Goal: Task Accomplishment & Management: Complete application form

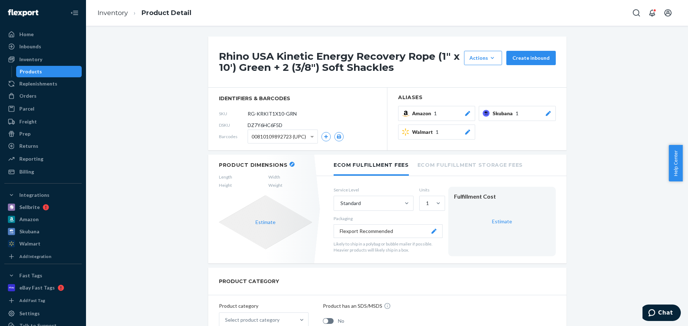
scroll to position [358, 0]
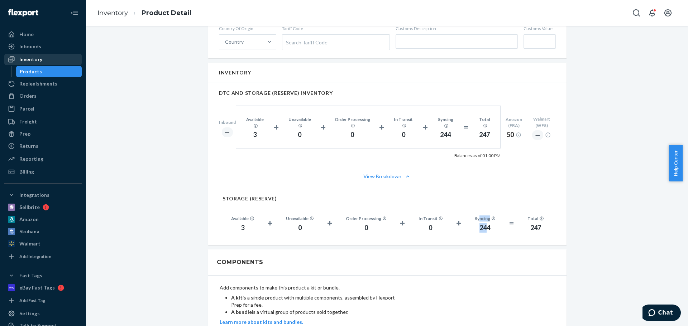
click at [40, 59] on div "Inventory" at bounding box center [30, 59] width 23 height 7
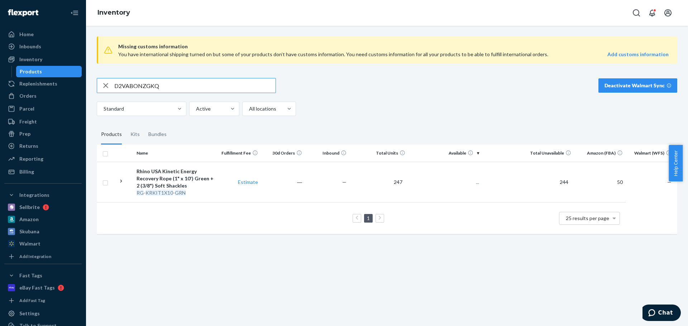
type input "D2VABONZGKQ"
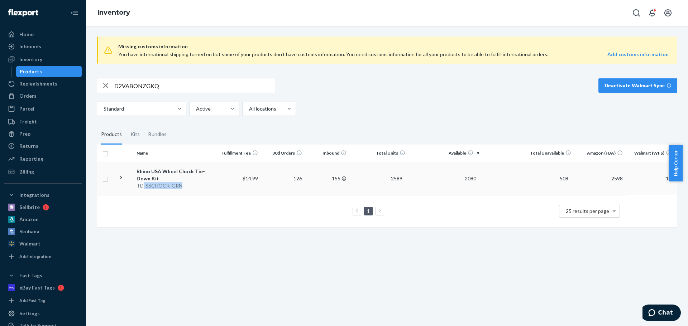
drag, startPoint x: 141, startPoint y: 195, endPoint x: 179, endPoint y: 186, distance: 39.0
click at [179, 186] on td "Rhino USA Wheel Chock Tie-Down Kit TD-SSCHOCK-GRN" at bounding box center [175, 178] width 83 height 33
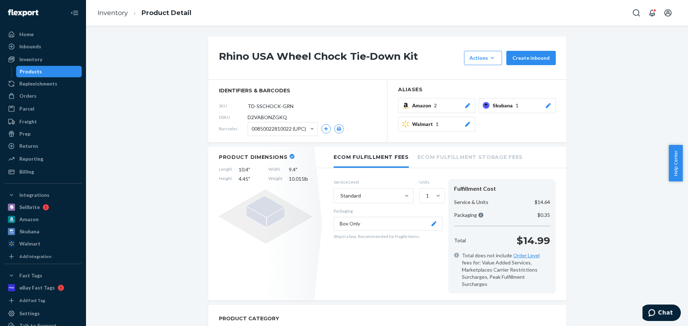
click at [253, 118] on span "D2VABONZGKQ" at bounding box center [267, 117] width 39 height 7
click at [253, 117] on span "D2VABONZGKQ" at bounding box center [267, 117] width 39 height 7
click at [34, 99] on div "Orders" at bounding box center [27, 95] width 17 height 7
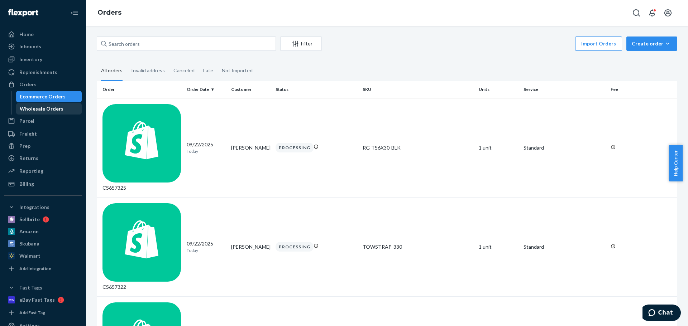
click at [33, 114] on div "Wholesale Orders" at bounding box center [49, 109] width 64 height 10
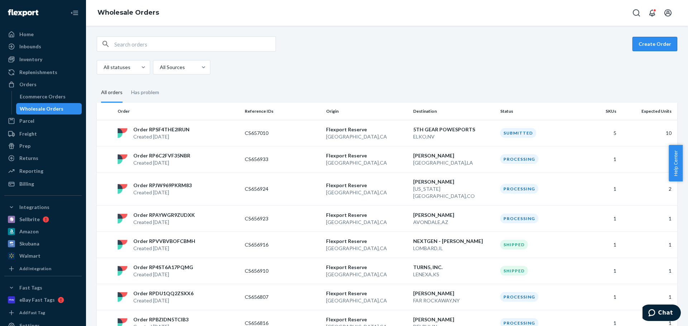
click at [653, 45] on button "Create Order" at bounding box center [654, 44] width 45 height 14
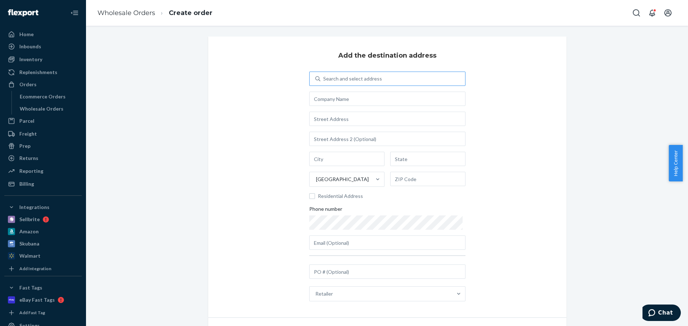
click at [328, 77] on div "Search and select address" at bounding box center [352, 78] width 59 height 7
click at [324, 77] on input "Search and select address" at bounding box center [323, 78] width 1 height 7
type input "ad"
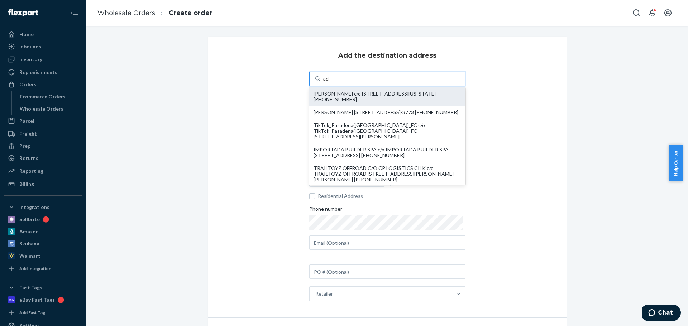
click at [331, 99] on div "[PERSON_NAME] c/o [STREET_ADDRESS][US_STATE] [PHONE_NUMBER]" at bounding box center [387, 96] width 148 height 11
click at [329, 82] on input "ad" at bounding box center [326, 78] width 6 height 7
type input "[PERSON_NAME]"
type input "[STREET_ADDRESS]"
type input "[US_STATE][GEOGRAPHIC_DATA]"
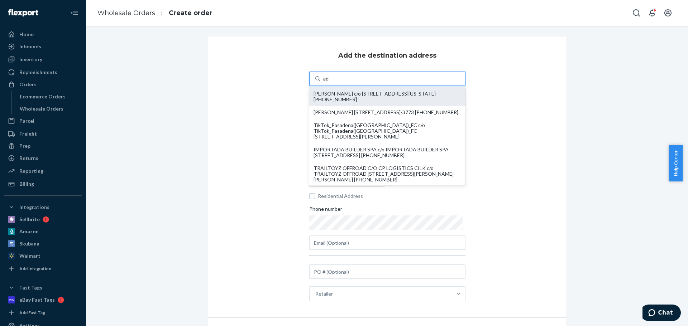
type input "CO"
type input "80918-3237"
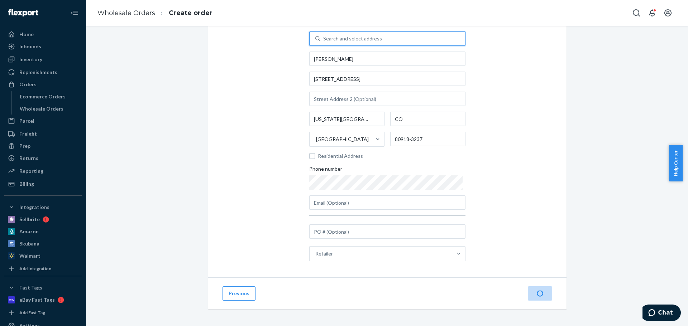
scroll to position [40, 0]
click at [536, 296] on button "Next" at bounding box center [540, 293] width 24 height 14
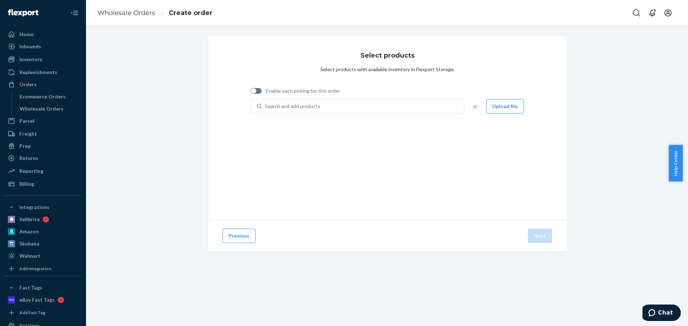
scroll to position [0, 0]
click at [493, 103] on button "Upload file" at bounding box center [505, 106] width 38 height 14
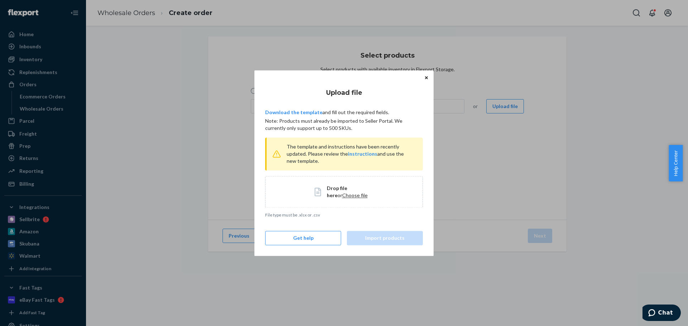
click at [342, 196] on span "Choose file" at bounding box center [354, 195] width 25 height 6
click at [384, 232] on button "Import products" at bounding box center [385, 238] width 76 height 14
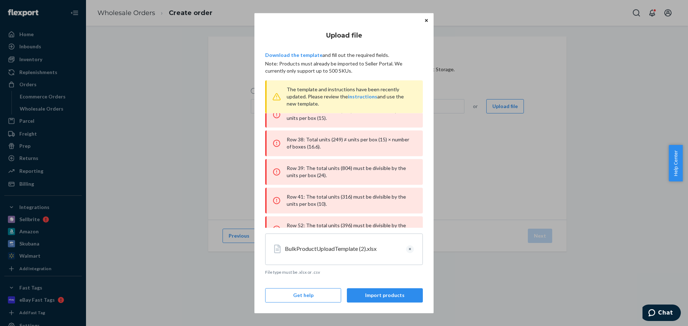
scroll to position [86, 0]
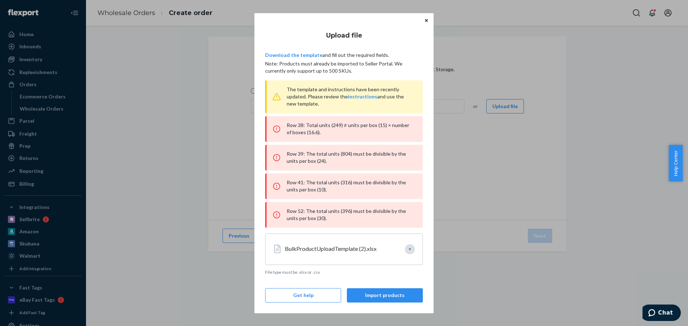
click at [409, 249] on button "Clear" at bounding box center [410, 249] width 8 height 8
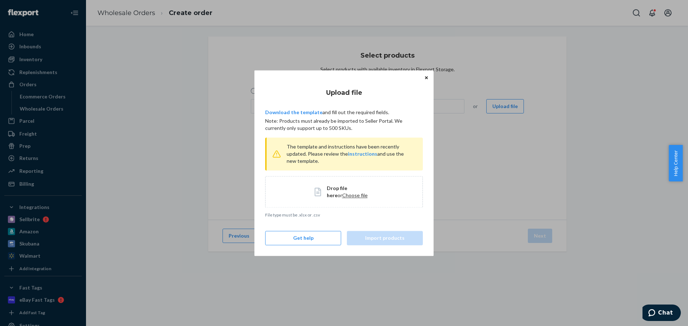
click at [427, 75] on button "Close" at bounding box center [426, 78] width 7 height 8
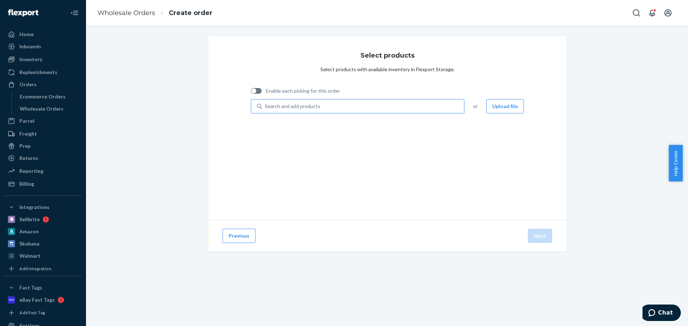
click at [301, 108] on div "Search and add products" at bounding box center [293, 106] width 56 height 7
click at [265, 108] on input "Search and add products" at bounding box center [265, 106] width 1 height 7
paste input "RNO-CAMSOFT-ORG"
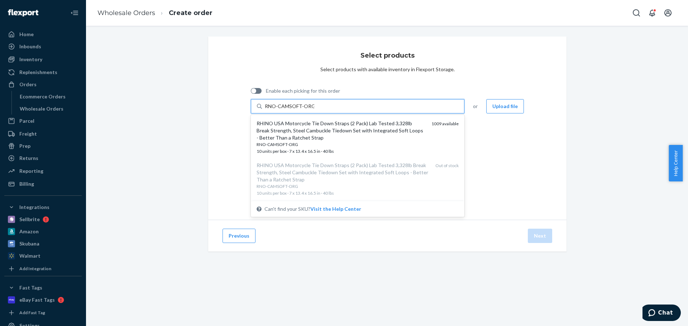
type input "RNO-CAMSOFT-ORG"
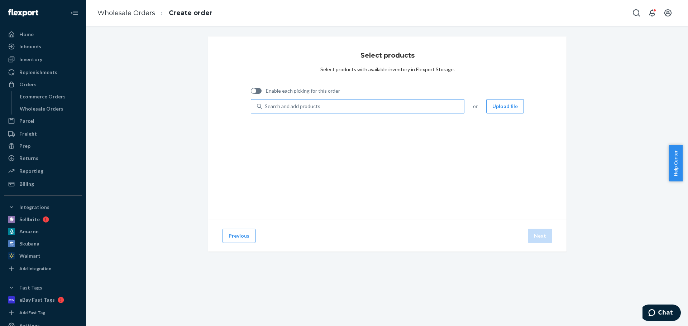
click at [298, 104] on div "Search and add products" at bounding box center [293, 106] width 56 height 7
click at [265, 104] on input "Search and add products" at bounding box center [265, 106] width 1 height 7
paste input "RNO-COMBO-BAG"
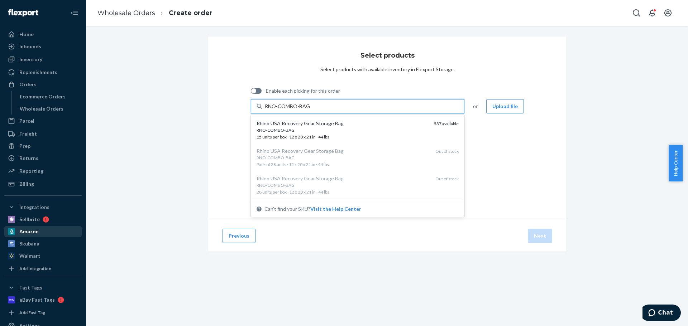
type input "RNO-COMBO-BAG"
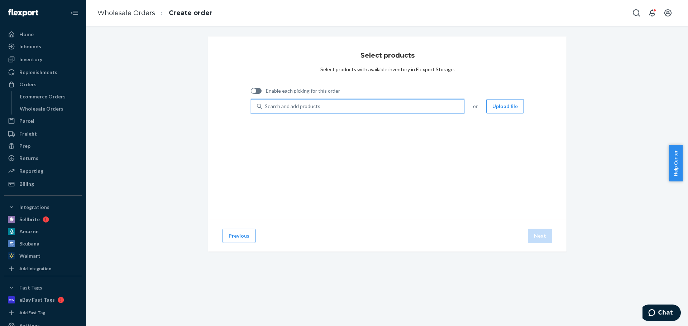
click at [337, 110] on div "Search and add products" at bounding box center [363, 106] width 202 height 13
click at [265, 110] on input "0 results available. Use Up and Down to choose options, press Enter to select t…" at bounding box center [265, 106] width 1 height 7
paste input "RNO-HTCH-PIN-BLU"
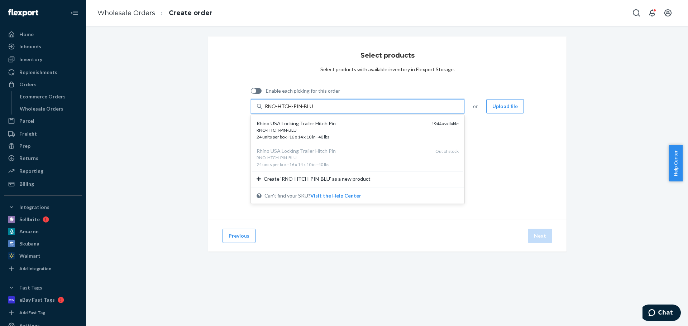
type input "RNO-HTCH-PIN-BLU"
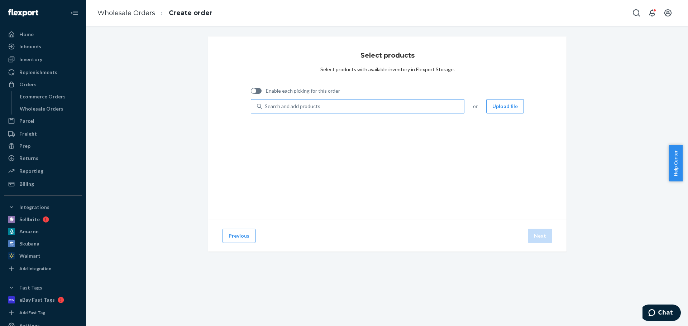
click at [317, 106] on div "Search and add products" at bounding box center [363, 106] width 202 height 13
click at [265, 106] on input "Search and add products" at bounding box center [265, 106] width 1 height 7
paste input "RNO-RECOVERY-BAG"
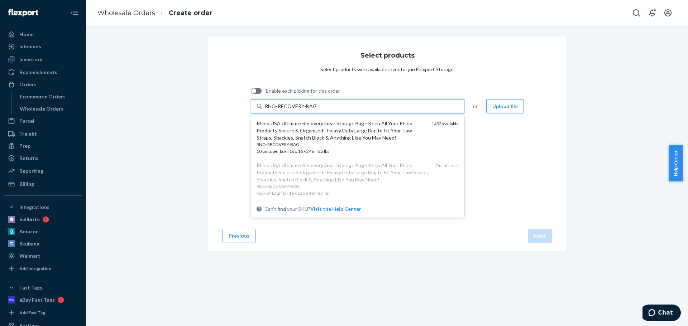
type input "RNO-RECOVERY-BAG"
click at [192, 146] on div "Select products Select products with available inventory in Flexport Storage. E…" at bounding box center [386, 153] width 591 height 232
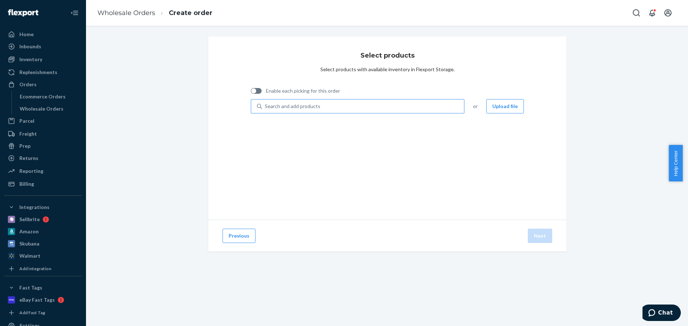
click at [295, 107] on div "Search and add products" at bounding box center [293, 106] width 56 height 7
click at [265, 107] on input "Search and add products" at bounding box center [265, 106] width 1 height 7
paste input "RNO-RECOVERY-BAG"
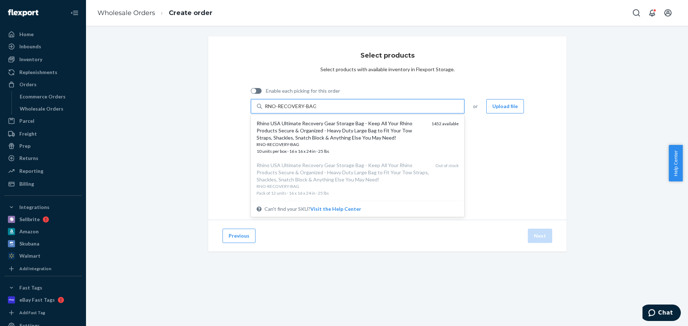
type input "RNO-RECOVERY-BAG"
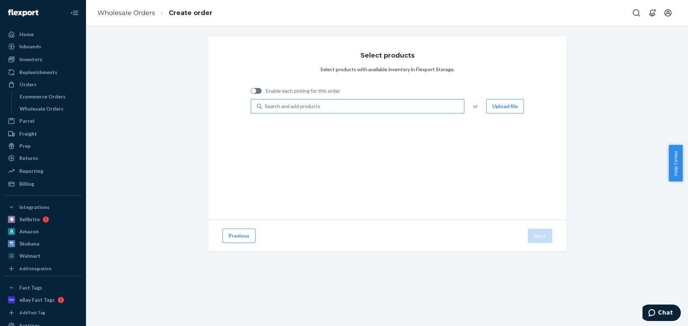
click at [293, 110] on div "Search and add products" at bounding box center [363, 106] width 202 height 13
click at [265, 110] on input "Search and add products" at bounding box center [265, 106] width 1 height 7
paste input "SFTSHACK38-GRY-2"
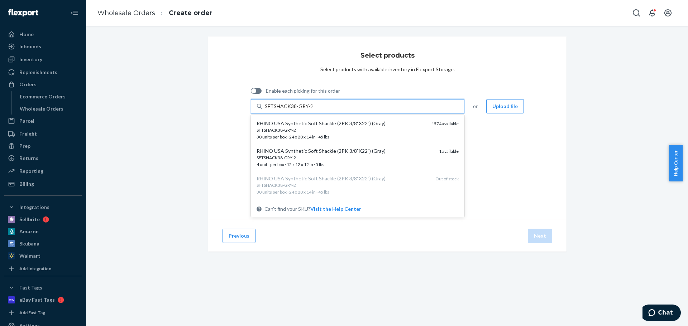
type input "SFTSHACK38-GRY-2"
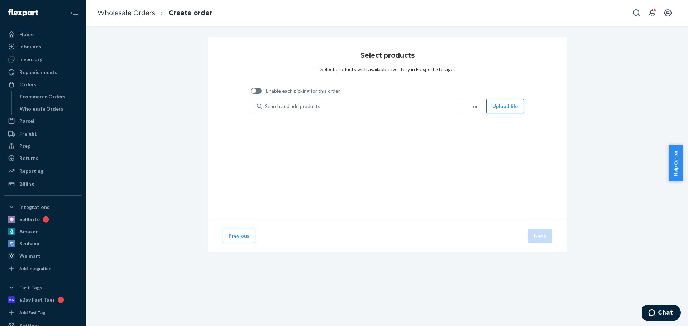
click at [504, 102] on button "Upload file" at bounding box center [505, 106] width 38 height 14
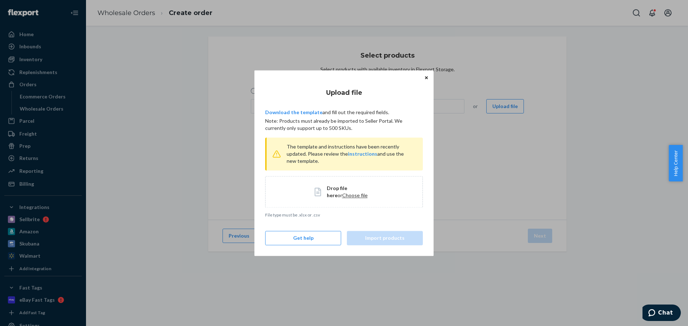
click at [342, 196] on span "Choose file" at bounding box center [354, 195] width 25 height 6
click at [369, 234] on button "Import products" at bounding box center [385, 238] width 76 height 14
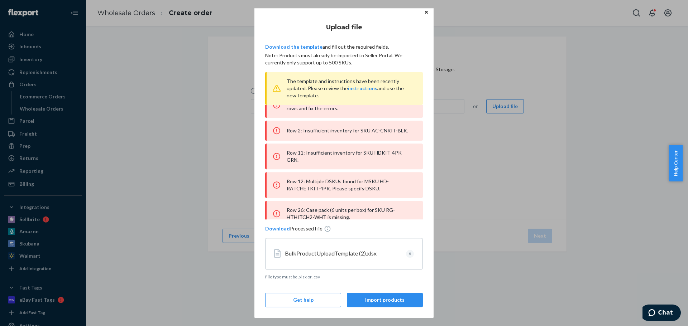
scroll to position [0, 0]
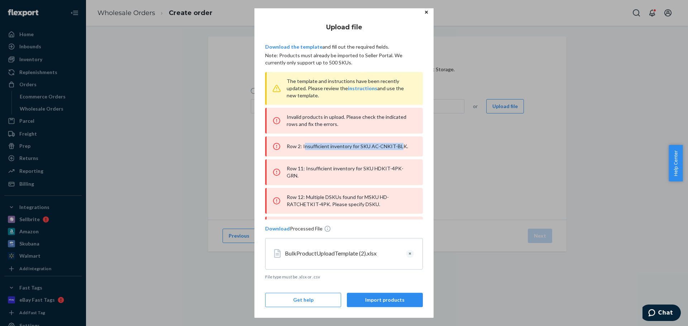
drag, startPoint x: 324, startPoint y: 148, endPoint x: 397, endPoint y: 149, distance: 72.4
click at [397, 149] on div "Row 2: Insufficient inventory for SKU AC-CNKIT-BLK." at bounding box center [344, 146] width 158 height 20
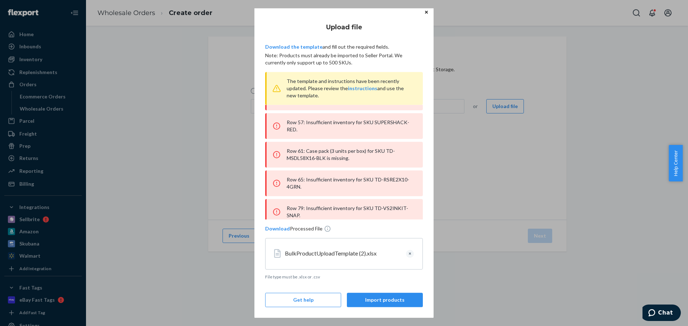
scroll to position [195, 0]
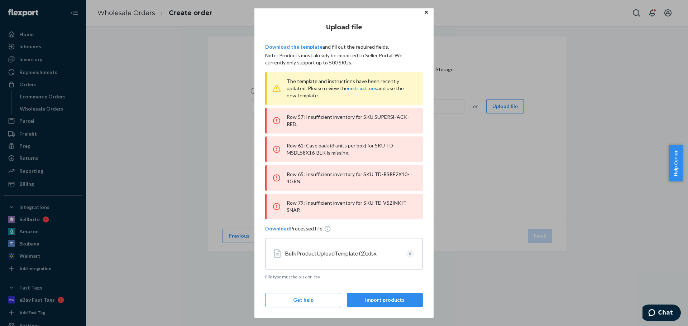
click at [426, 12] on button "Close" at bounding box center [426, 12] width 7 height 8
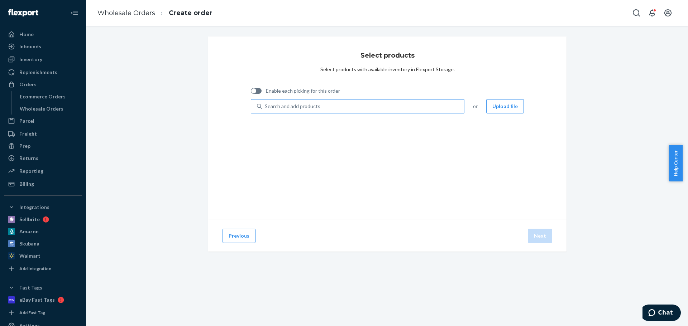
click at [294, 110] on div "Search and add products" at bounding box center [293, 106] width 56 height 7
click at [265, 110] on input "Search and add products" at bounding box center [265, 106] width 1 height 7
paste input "TD-VS2INKIT-SNAP"
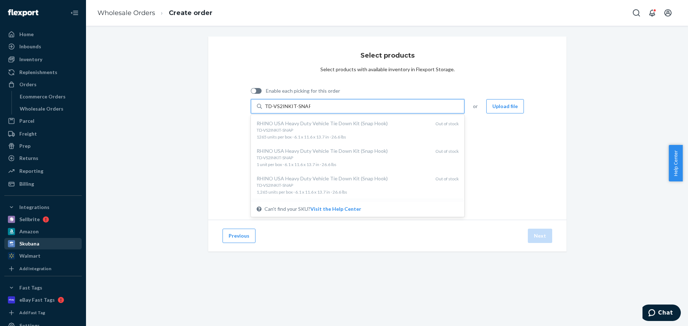
type input "TD-VS2INKIT-SNAP"
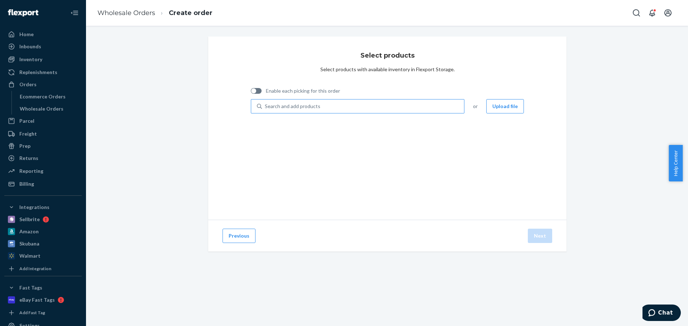
click at [310, 106] on div "Search and add products" at bounding box center [293, 106] width 56 height 7
click at [265, 106] on input "Search and add products" at bounding box center [265, 106] width 1 height 7
paste input "TD-RSRE2X10-4GRN"
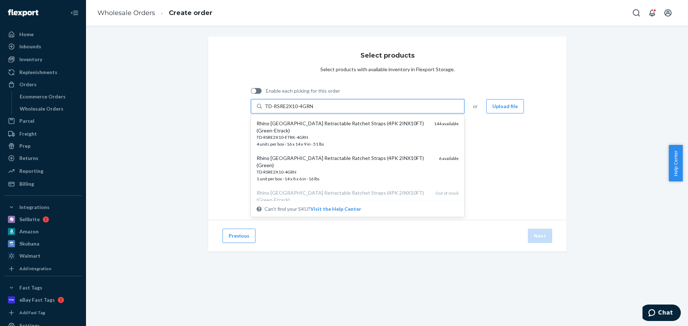
type input "TD-RSRE2X10-4GRN"
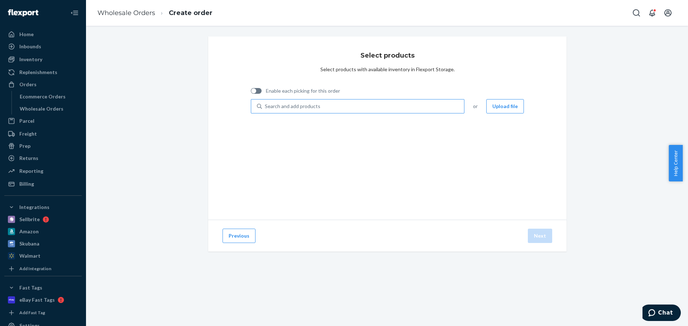
click at [317, 107] on div "Search and add products" at bounding box center [363, 106] width 202 height 13
click at [265, 107] on input "Search and add products" at bounding box center [265, 106] width 1 height 7
paste input "TD-MSDL58X16-BLK"
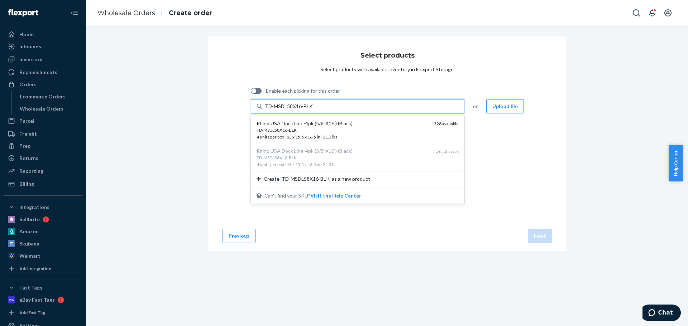
type input "TD-MSDL58X16-BLK"
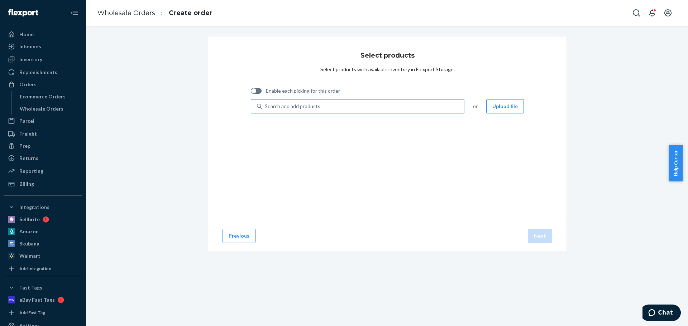
click at [285, 109] on div "Search and add products" at bounding box center [293, 106] width 56 height 7
click at [265, 109] on input "Search and add products" at bounding box center [265, 106] width 1 height 7
paste input "SUPERSHACK-RED"
type input "SUPERSHACK-RED"
click at [303, 103] on div "Search and add products" at bounding box center [293, 106] width 56 height 7
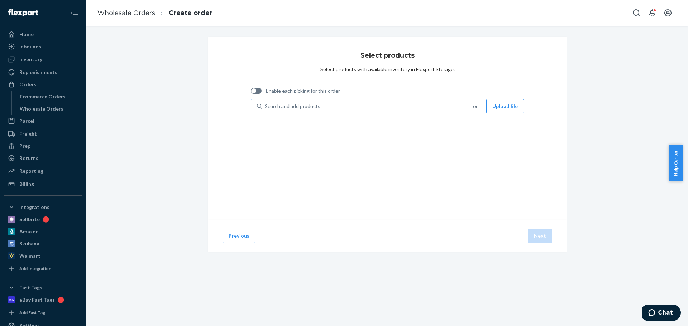
click at [265, 103] on input "Search and add products" at bounding box center [265, 106] width 1 height 7
paste input "SUPERSHACK-RED"
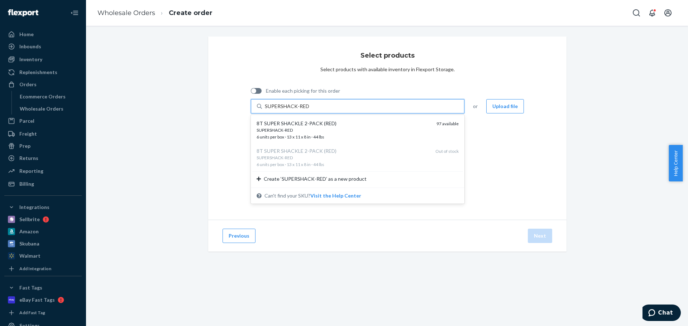
type input "SUPERSHACK-RED"
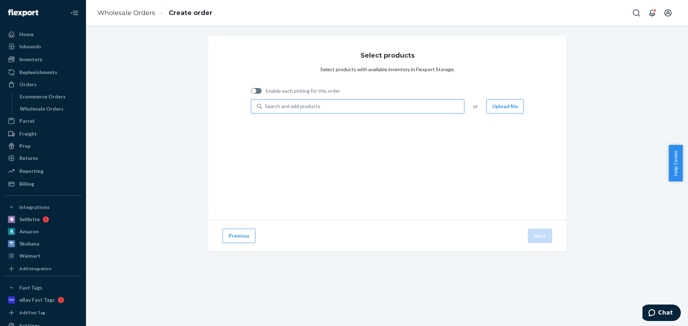
click at [332, 102] on div "Search and add products" at bounding box center [363, 106] width 202 height 13
click at [265, 103] on input "Search and add products" at bounding box center [265, 106] width 1 height 7
paste input "RNO-CAMSOFT-GRN"
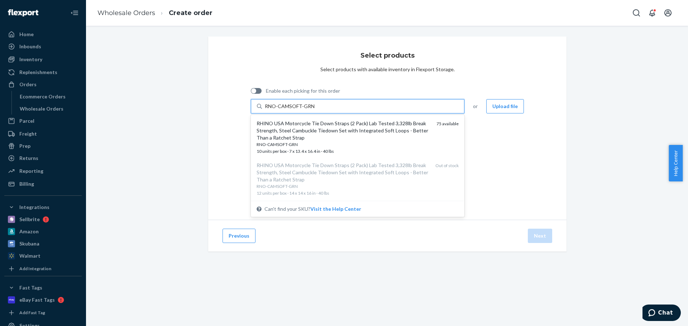
type input "RNO-CAMSOFT-GRN"
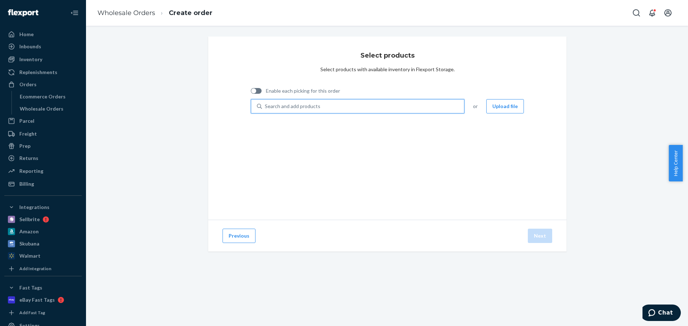
click at [296, 103] on div "Search and add products" at bounding box center [363, 106] width 202 height 13
click at [265, 103] on input "0 results available. Use Up and Down to choose options, press Enter to select t…" at bounding box center [265, 106] width 1 height 7
paste input "RNO-CAMSOFT-GRN"
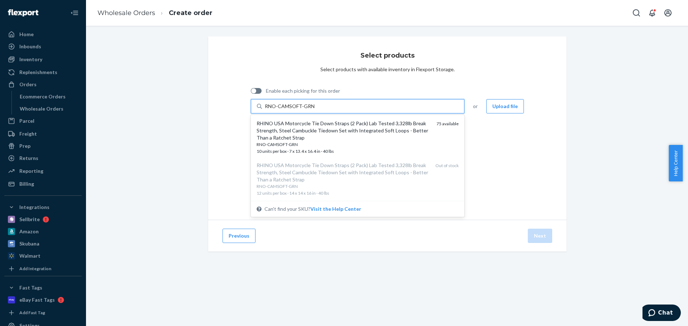
type input "RNO-CAMSOFT-GRN"
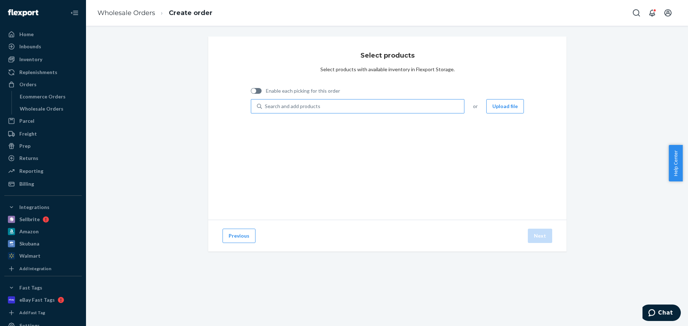
click at [279, 109] on div "Search and add products" at bounding box center [293, 106] width 56 height 7
click at [265, 109] on input "Search and add products" at bounding box center [265, 106] width 1 height 7
paste input "RG-SRWIN1450-BLK"
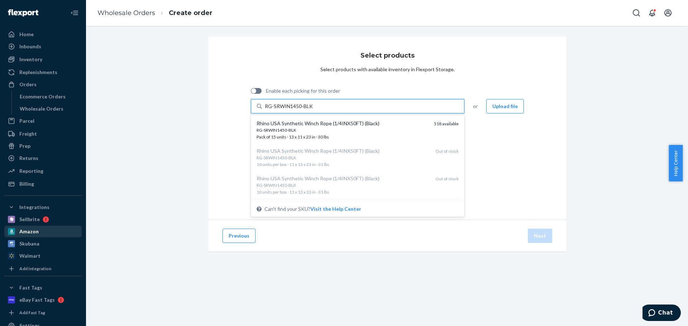
type input "RG-SRWIN1450-BLK"
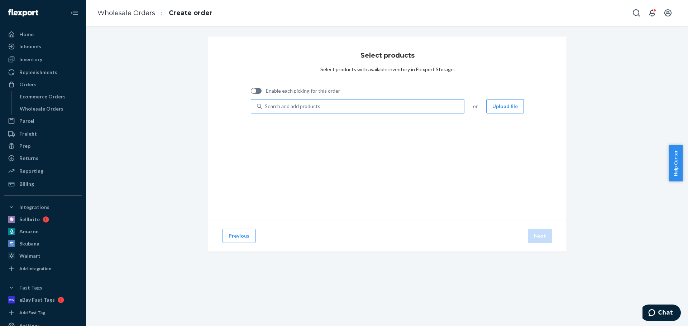
click at [319, 108] on div "Search and add products" at bounding box center [363, 106] width 202 height 13
click at [265, 108] on input "Search and add products" at bounding box center [265, 106] width 1 height 7
paste input "RG-HTHITCH2-WHT"
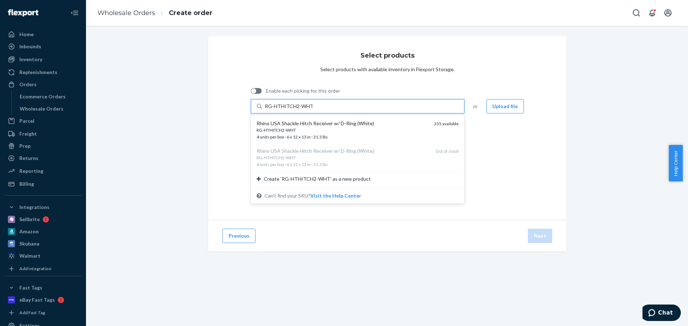
type input "RG-HTHITCH2-WHT"
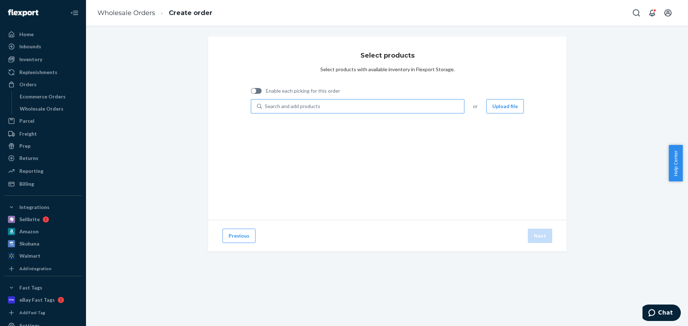
click at [276, 109] on div "Search and add products" at bounding box center [293, 106] width 56 height 7
click at [265, 109] on input "Search and add products" at bounding box center [265, 106] width 1 height 7
paste input "RG-HTHITCH2-WHT"
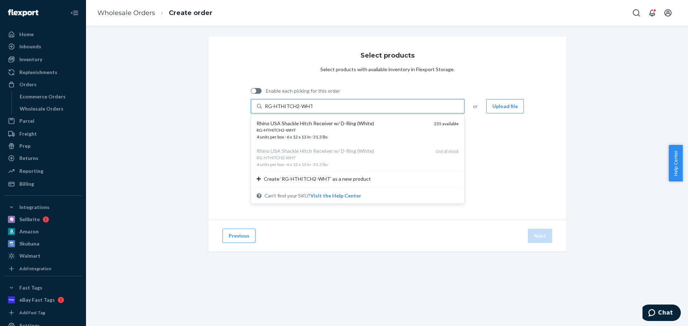
type input "RG-HTHITCH2-WHT"
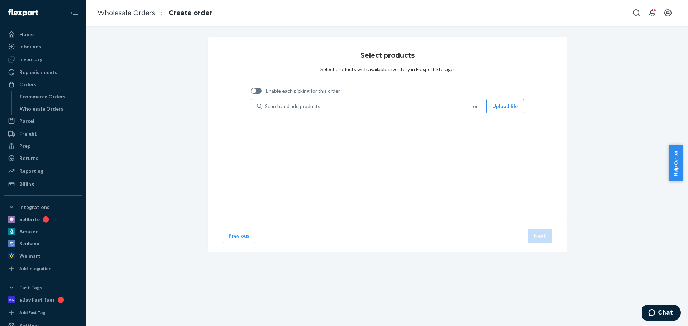
click at [316, 99] on div "Enable each picking for this order" at bounding box center [295, 92] width 89 height 15
click at [318, 106] on div "Search and add products" at bounding box center [363, 106] width 202 height 13
click at [265, 106] on input "Search and add products" at bounding box center [265, 106] width 1 height 7
paste input "HD-RATCHETKIT-4PK"
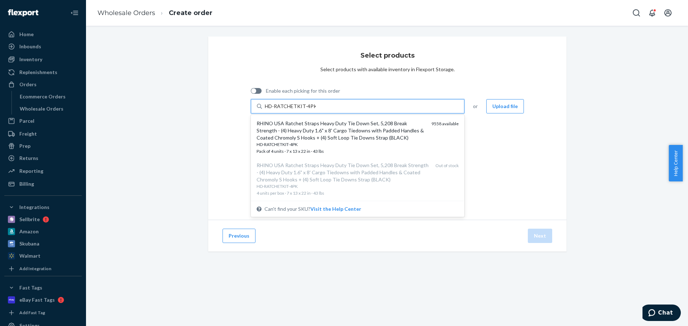
type input "HD-RATCHETKIT-4PK"
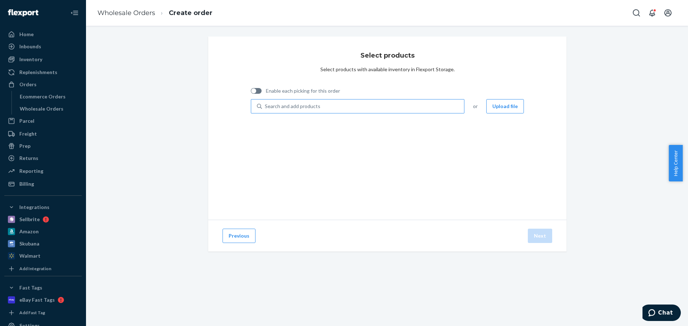
click at [336, 103] on div "Search and add products" at bounding box center [363, 106] width 202 height 13
click at [265, 103] on input "Search and add products" at bounding box center [265, 106] width 1 height 7
paste input "HDKIT-4PK-GRN"
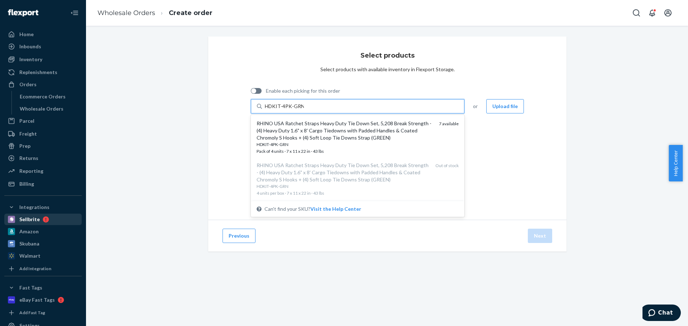
type input "HDKIT-4PK-GRN"
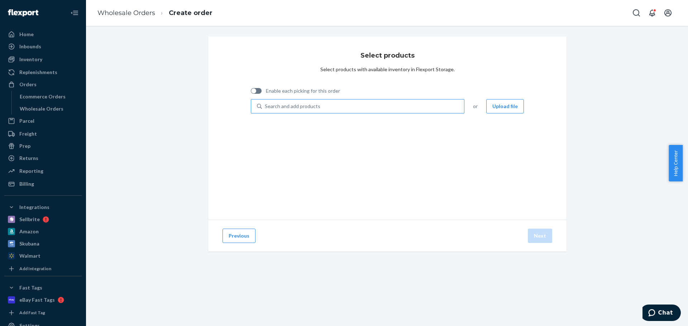
drag, startPoint x: 280, startPoint y: 106, endPoint x: 278, endPoint y: 103, distance: 3.8
click at [280, 106] on div "Search and add products" at bounding box center [293, 106] width 56 height 7
click at [265, 106] on input "Search and add products" at bounding box center [265, 106] width 1 height 7
paste input "AC-CNKIT-BLK"
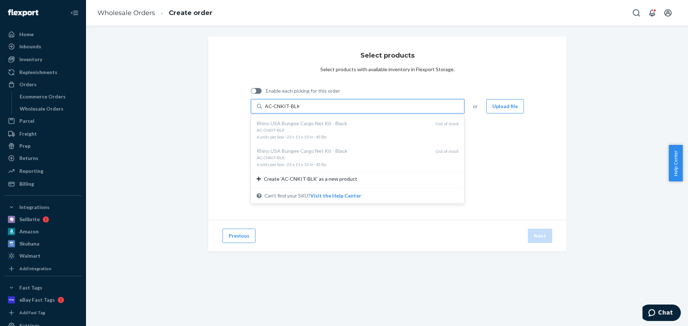
type input "AC-CNKIT-BLK"
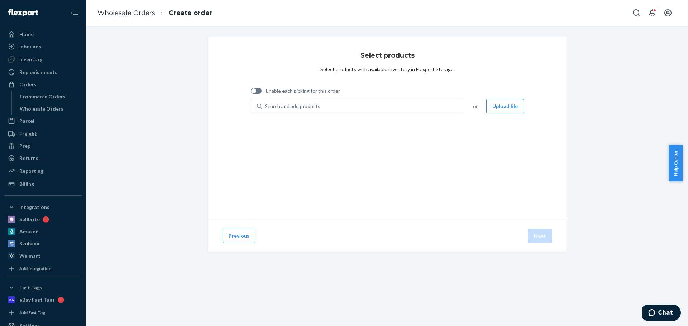
drag, startPoint x: 507, startPoint y: 107, endPoint x: 501, endPoint y: 118, distance: 12.2
click at [507, 107] on button "Upload file" at bounding box center [505, 106] width 38 height 14
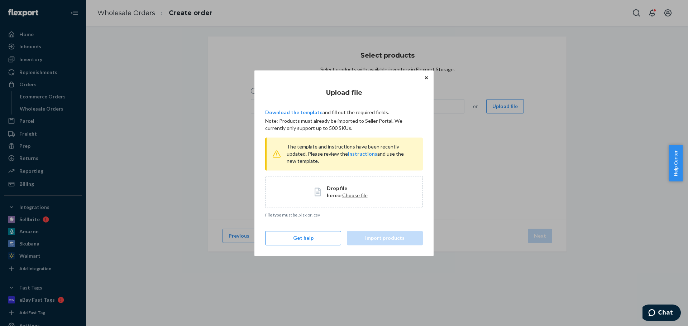
click at [342, 196] on span "Choose file" at bounding box center [354, 195] width 25 height 6
click at [382, 244] on button "Import products" at bounding box center [385, 238] width 76 height 14
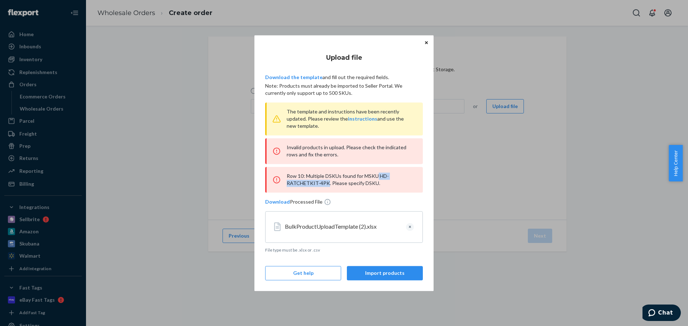
drag, startPoint x: 378, startPoint y: 177, endPoint x: 326, endPoint y: 188, distance: 52.3
click at [326, 188] on div "Row 10: Multiple DSKUs found for MSKU HD-RATCHETKIT-4PK. Please specify DSKU." at bounding box center [344, 180] width 158 height 26
copy div "HD-RATCHETKIT-4PK"
click at [409, 229] on button "Clear" at bounding box center [410, 227] width 8 height 8
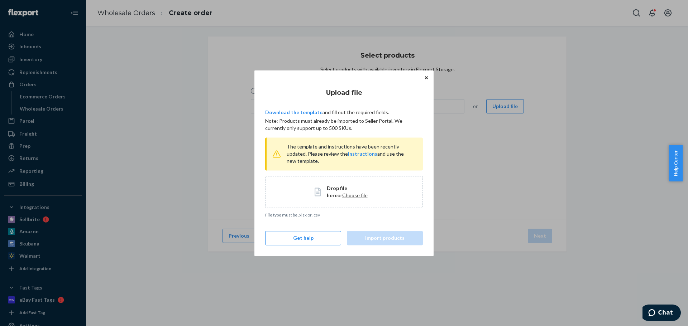
click at [342, 195] on span "Choose file" at bounding box center [354, 195] width 25 height 6
click at [374, 238] on button "Import products" at bounding box center [385, 238] width 76 height 14
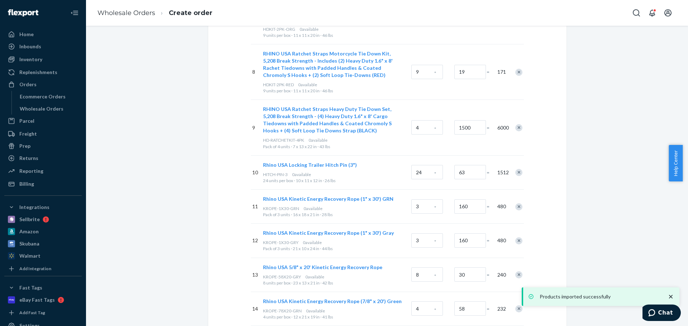
scroll to position [645, 0]
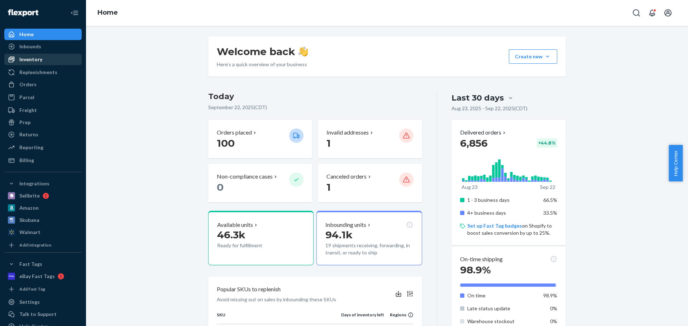
click at [30, 61] on div "Inventory" at bounding box center [30, 59] width 23 height 7
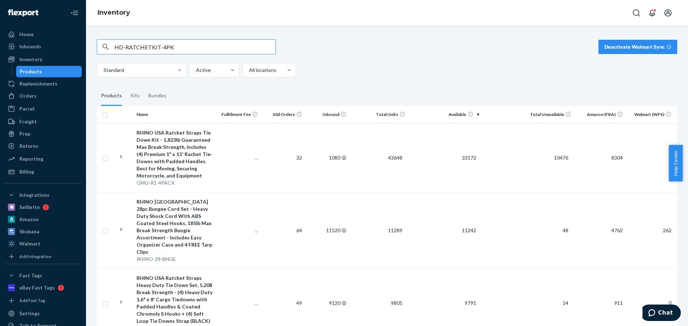
type input "HD-RATCHETKIT-4PK"
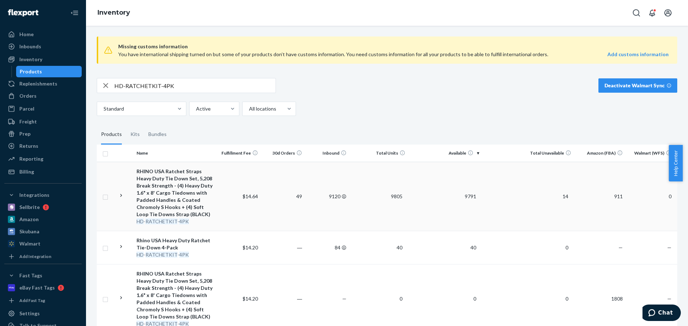
click at [183, 172] on div "RHINO USA Ratchet Straps Heavy Duty Tie Down Set, 5,208 Break Strength - (4) He…" at bounding box center [174, 193] width 77 height 50
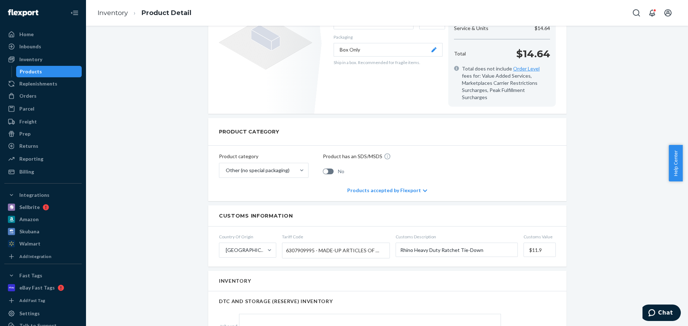
scroll to position [36, 0]
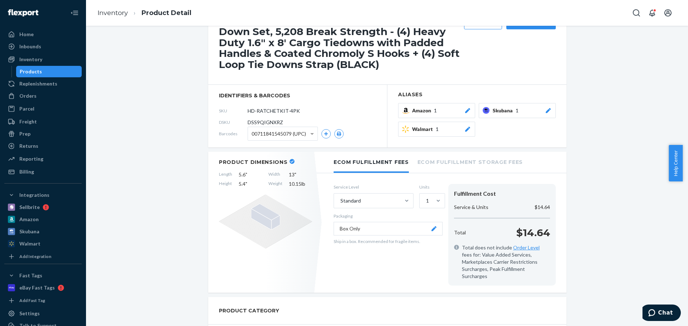
click at [268, 122] on span "DSS9QIGNXRZ" at bounding box center [265, 122] width 35 height 7
copy span "DSS9QIGNXRZ"
